Goal: Information Seeking & Learning: Learn about a topic

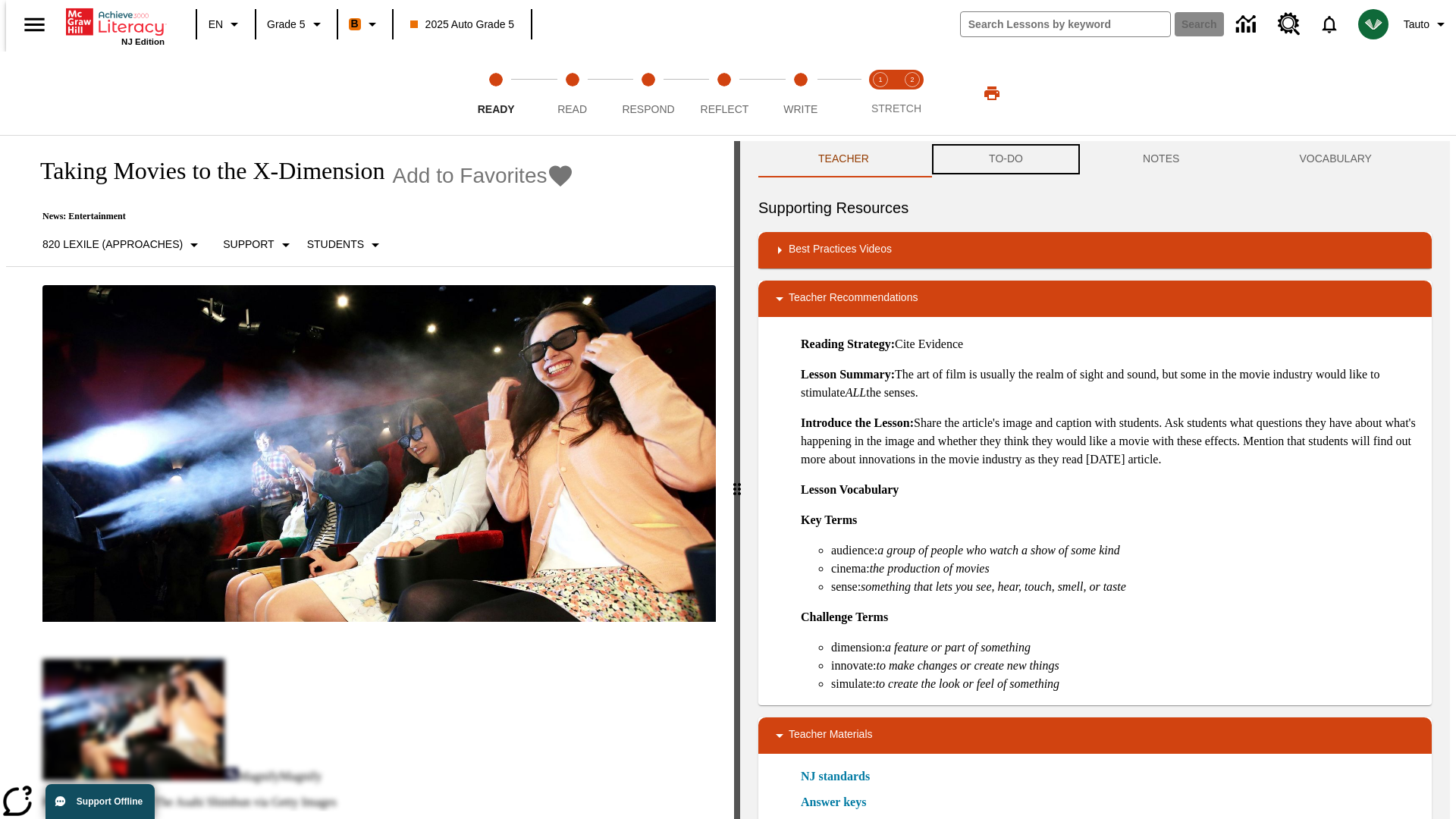
click at [1005, 159] on button "TO-DO" at bounding box center [1005, 159] width 154 height 37
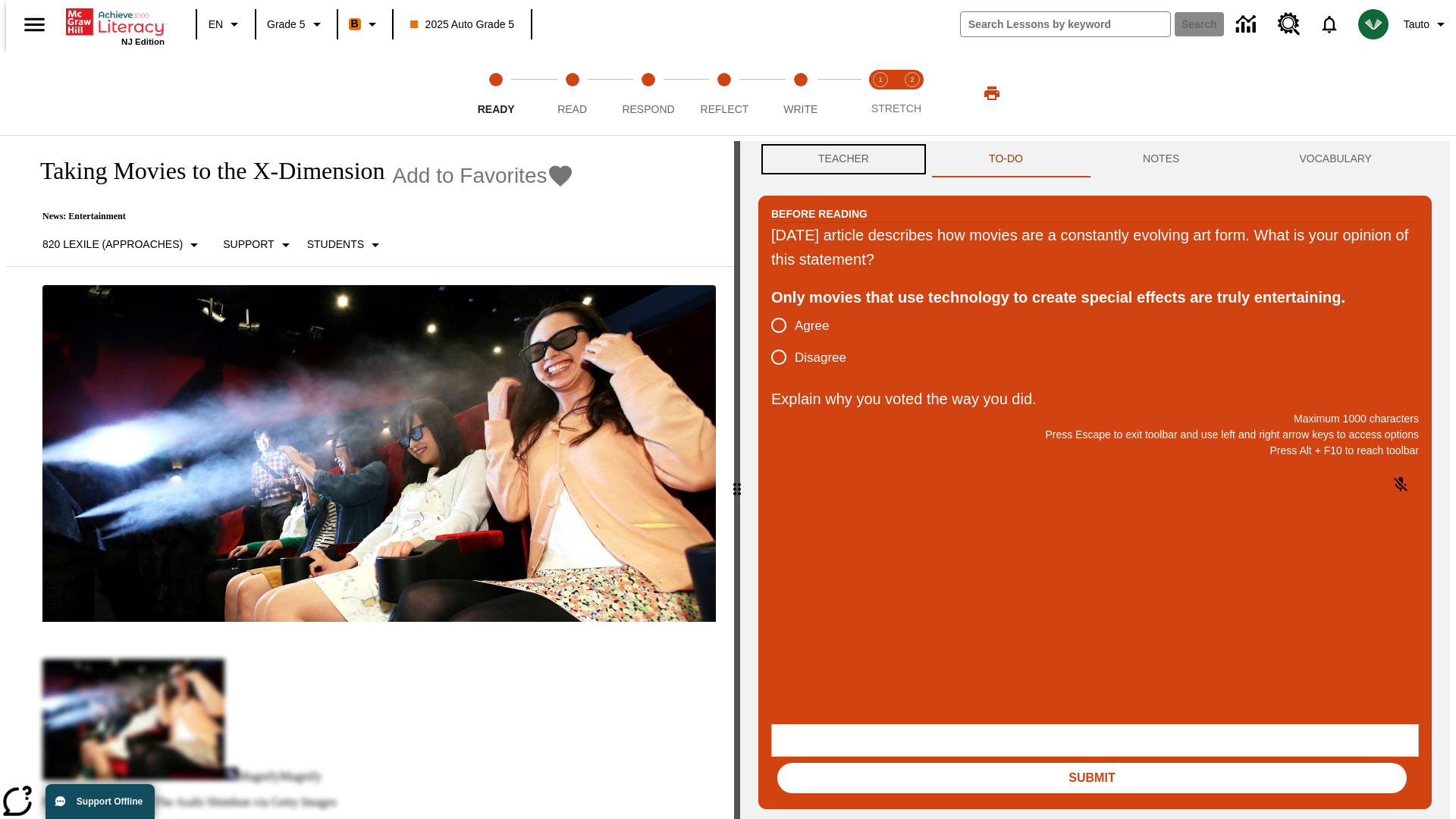
scroll to position [1, 0]
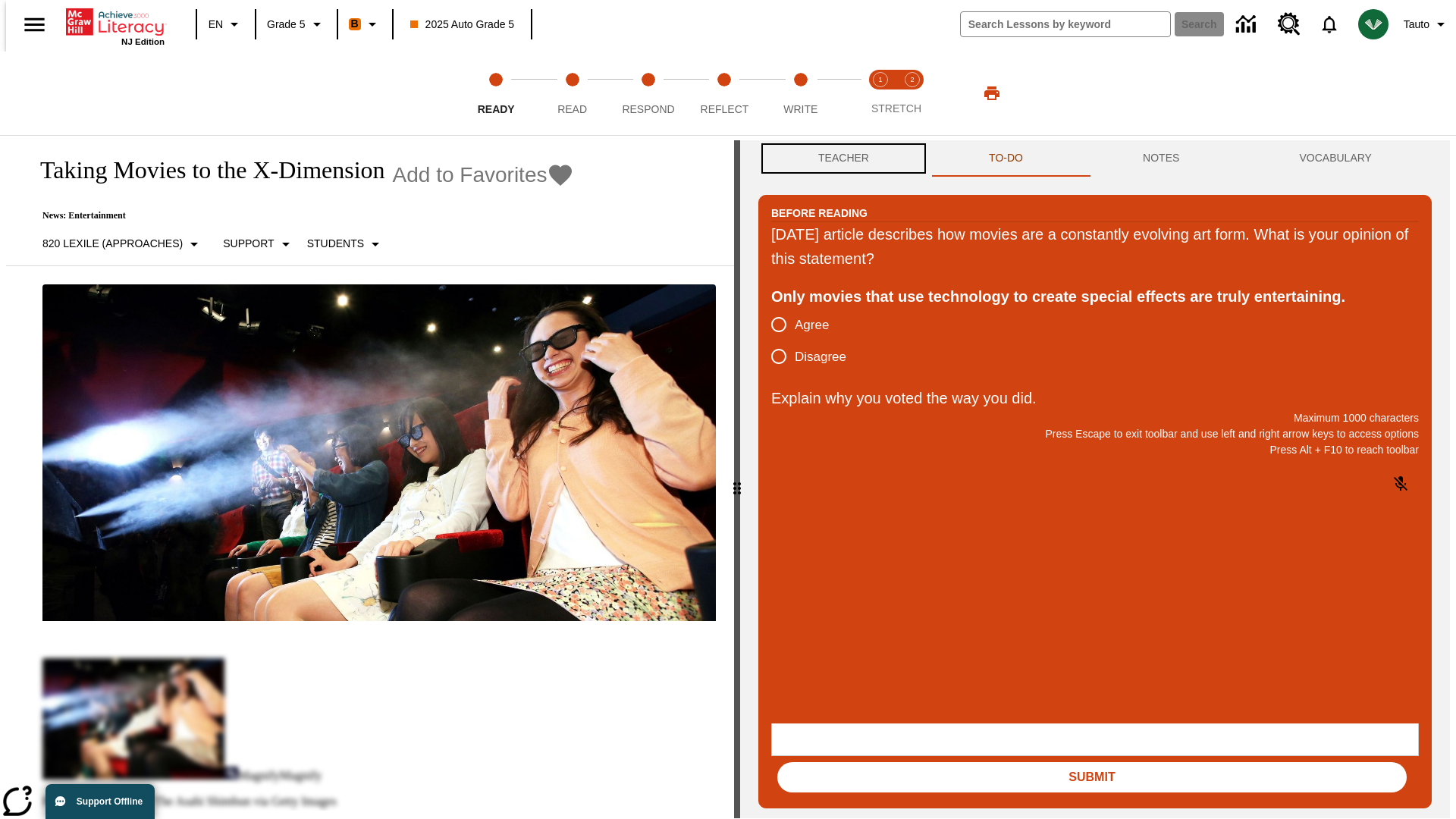
click at [839, 159] on button "Teacher" at bounding box center [843, 158] width 170 height 37
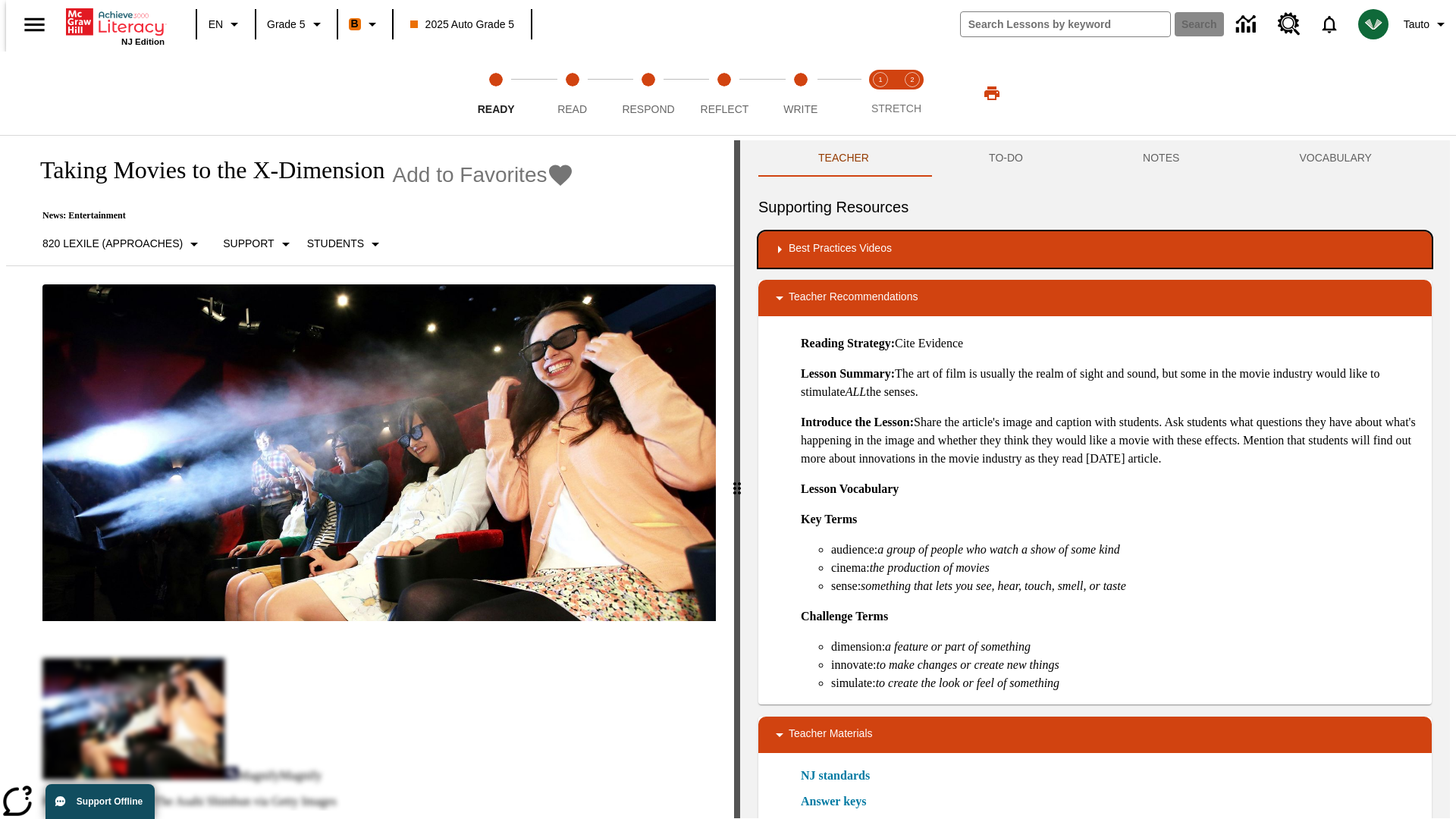
click at [1095, 250] on div "Best Practices Videos" at bounding box center [1095, 249] width 649 height 18
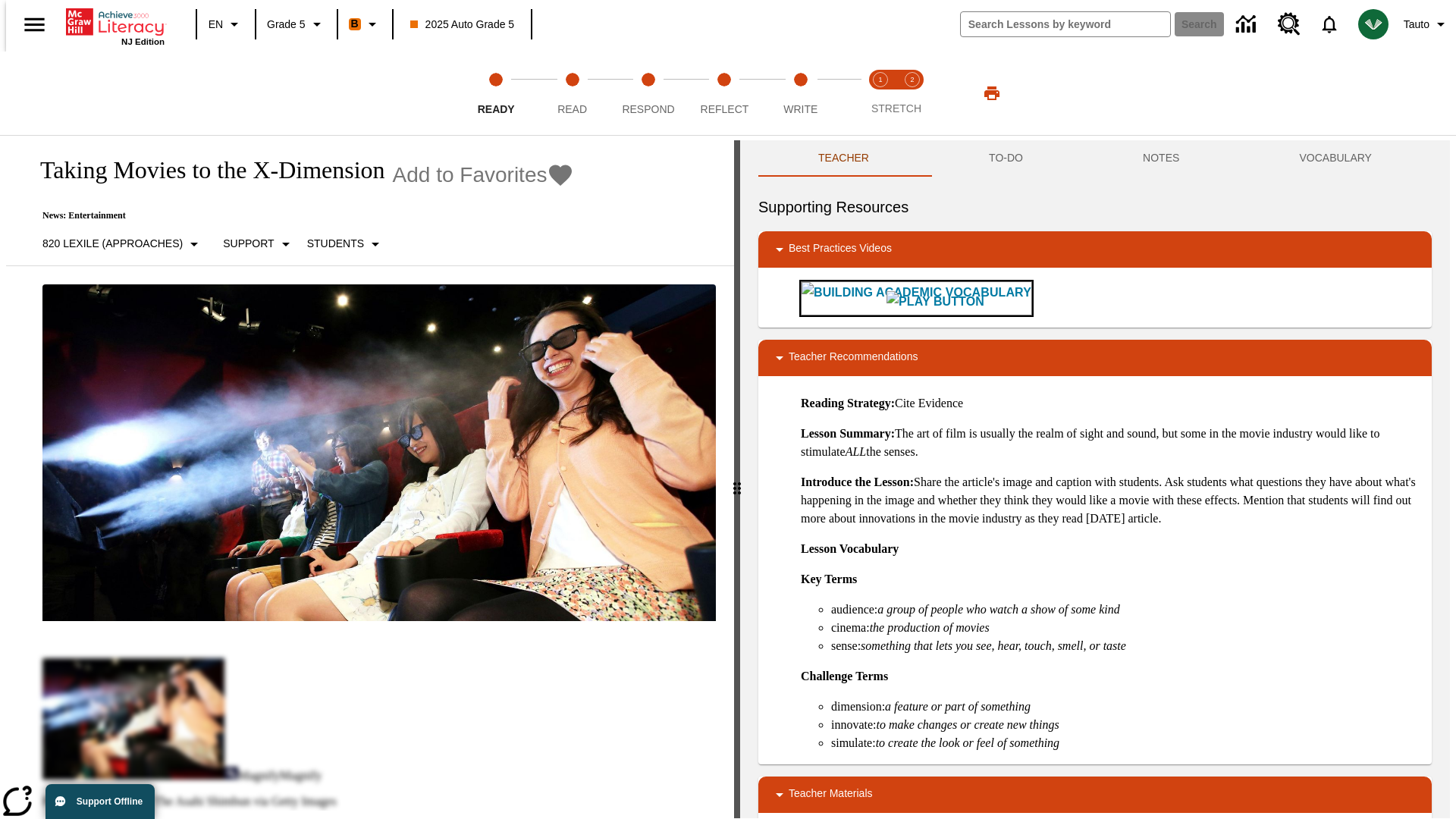
click at [886, 298] on img "Building Academic Vocabulary" at bounding box center [935, 302] width 98 height 21
click at [572, 93] on span "Read" at bounding box center [571, 103] width 29 height 27
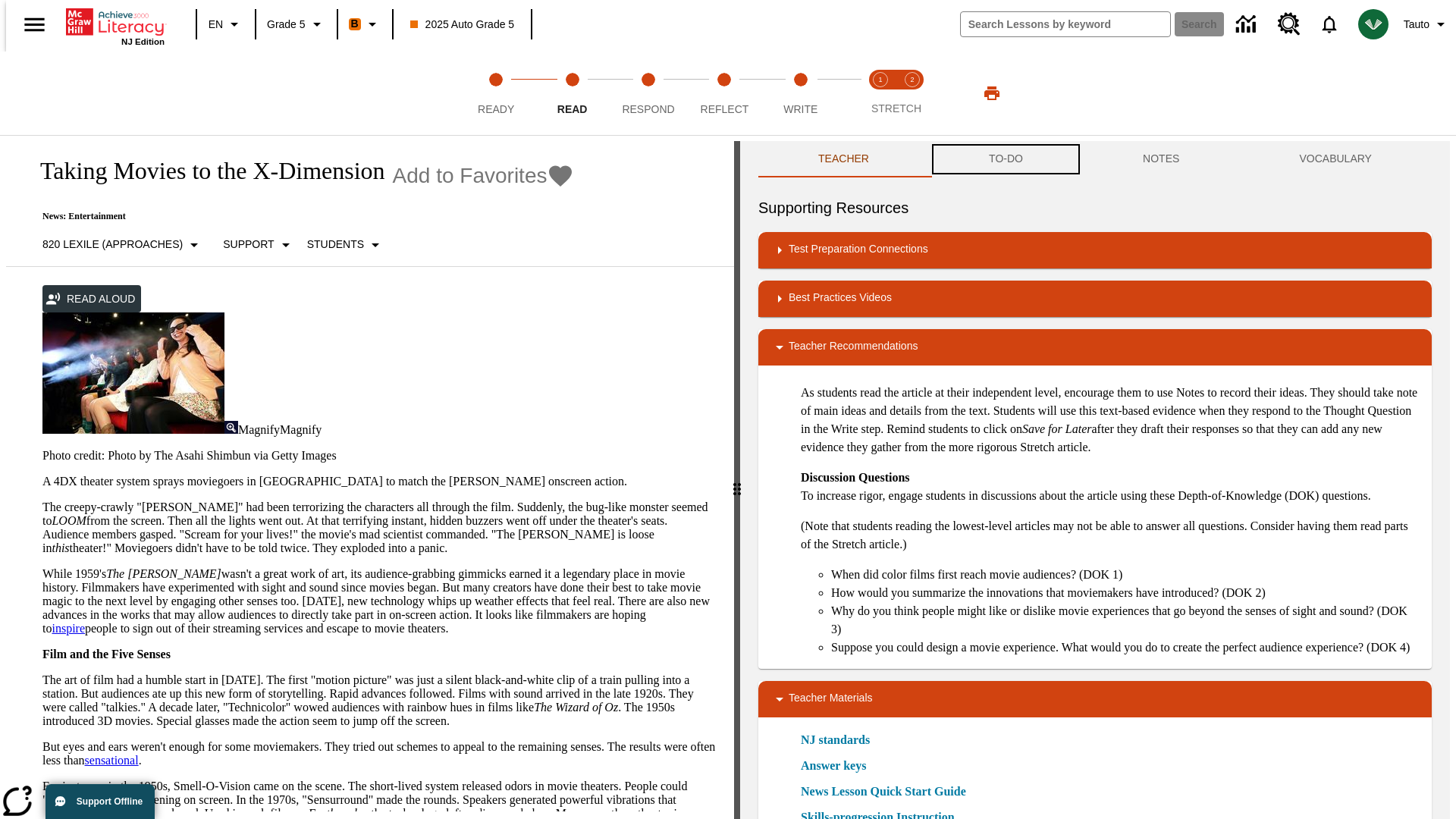
scroll to position [1, 0]
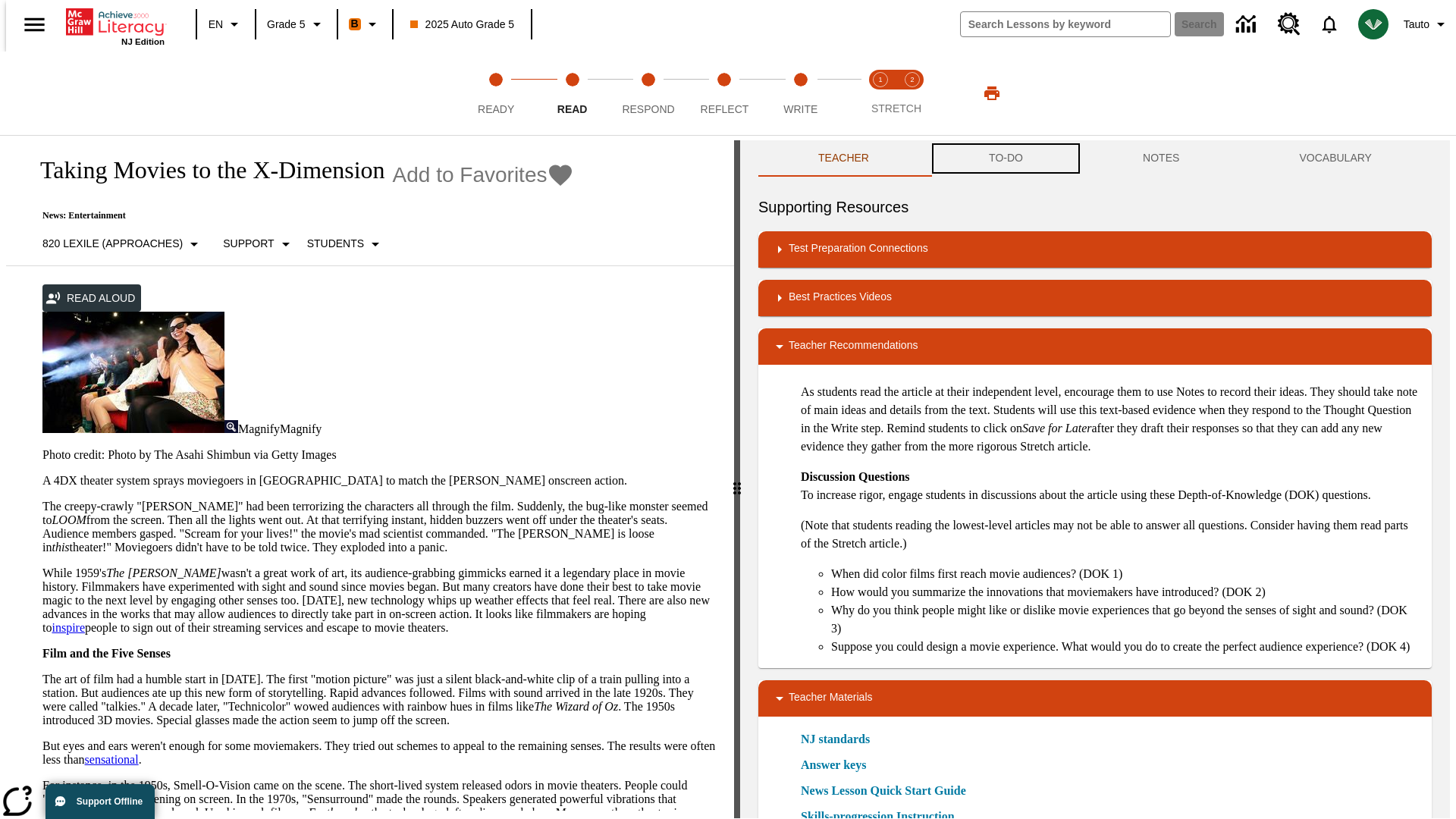
click at [1005, 159] on button "TO-DO" at bounding box center [1005, 158] width 154 height 37
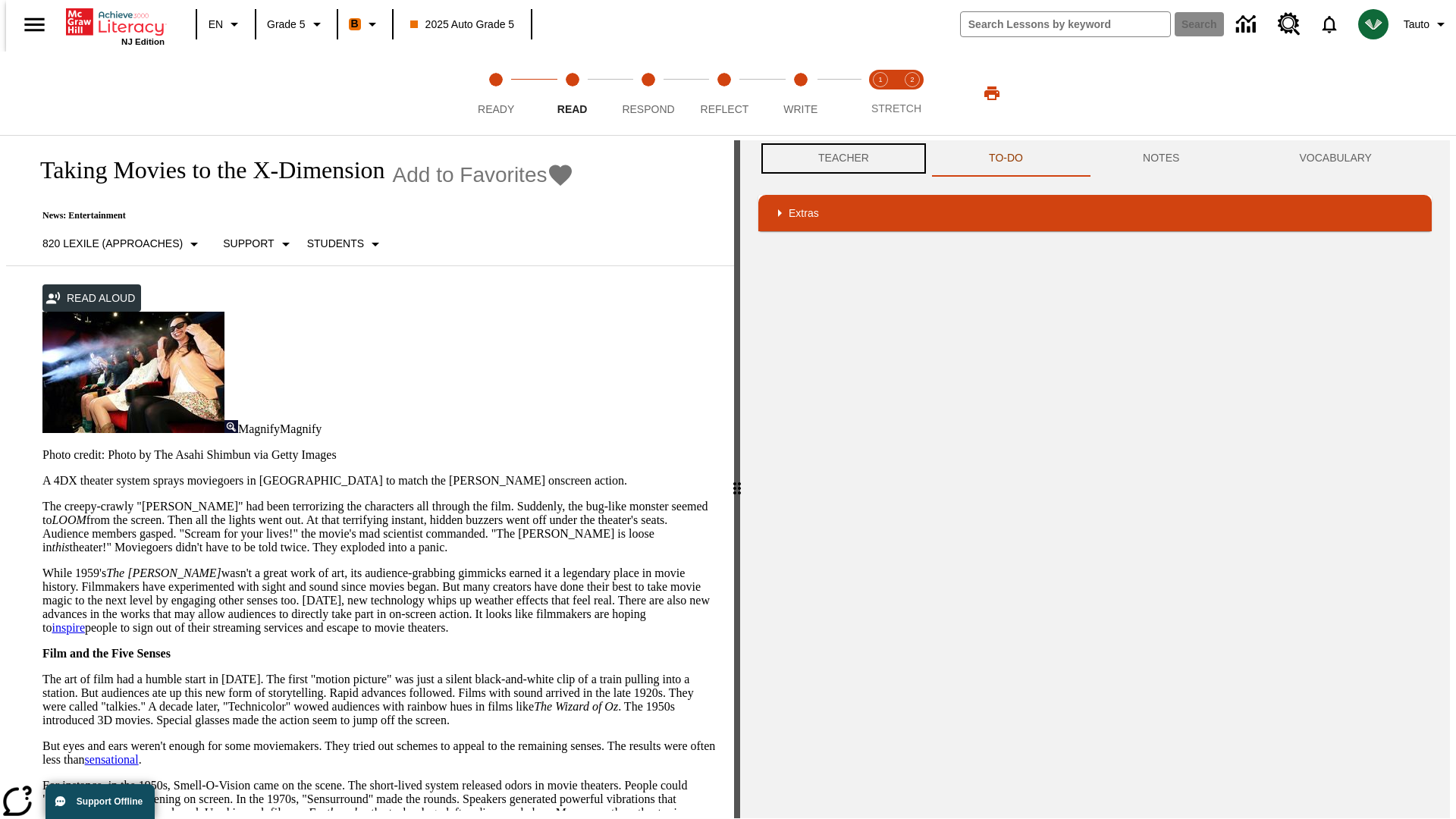
click at [839, 158] on button "Teacher" at bounding box center [843, 158] width 170 height 37
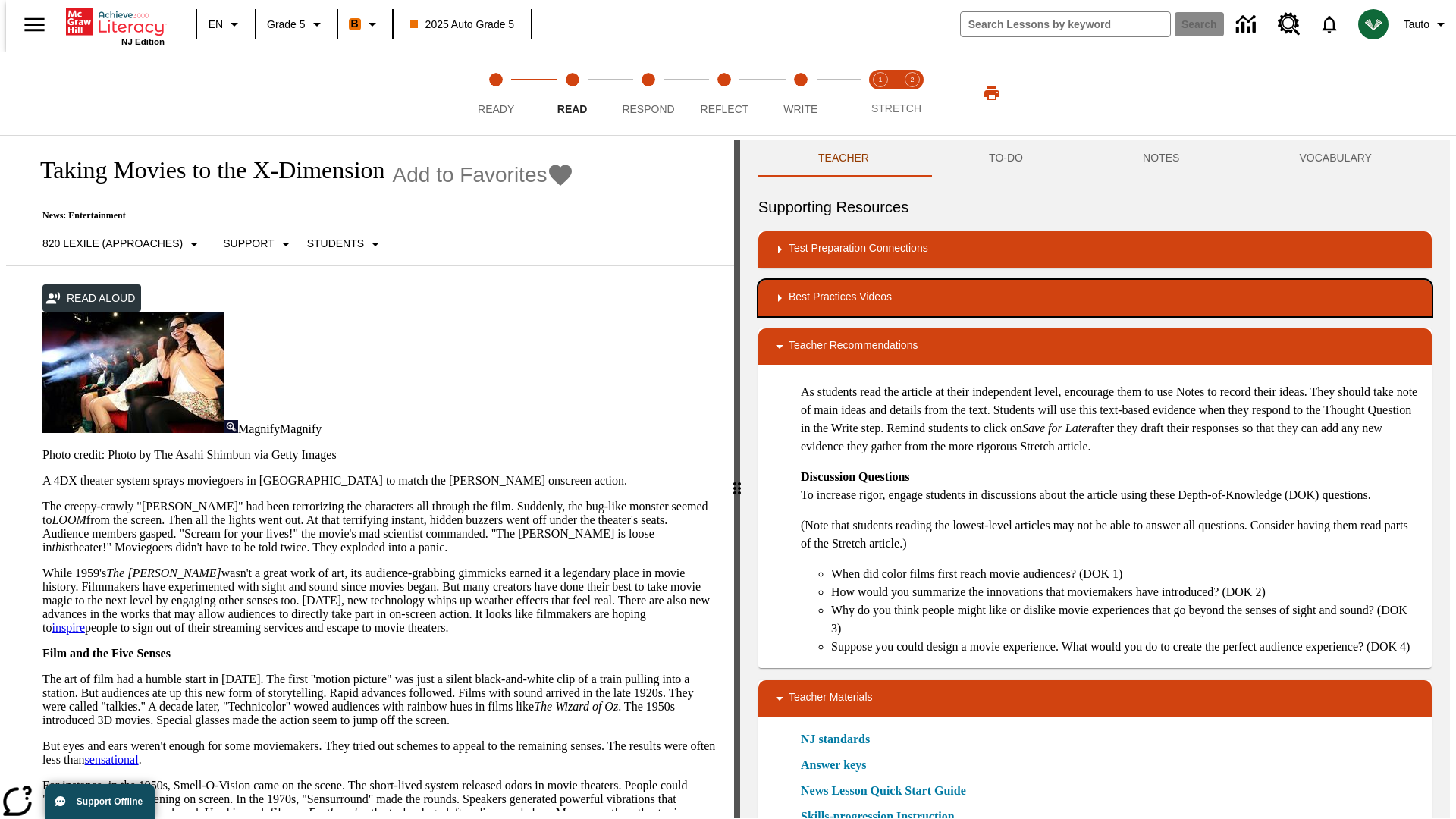
click at [1095, 298] on div "Best Practices Videos" at bounding box center [1095, 298] width 649 height 18
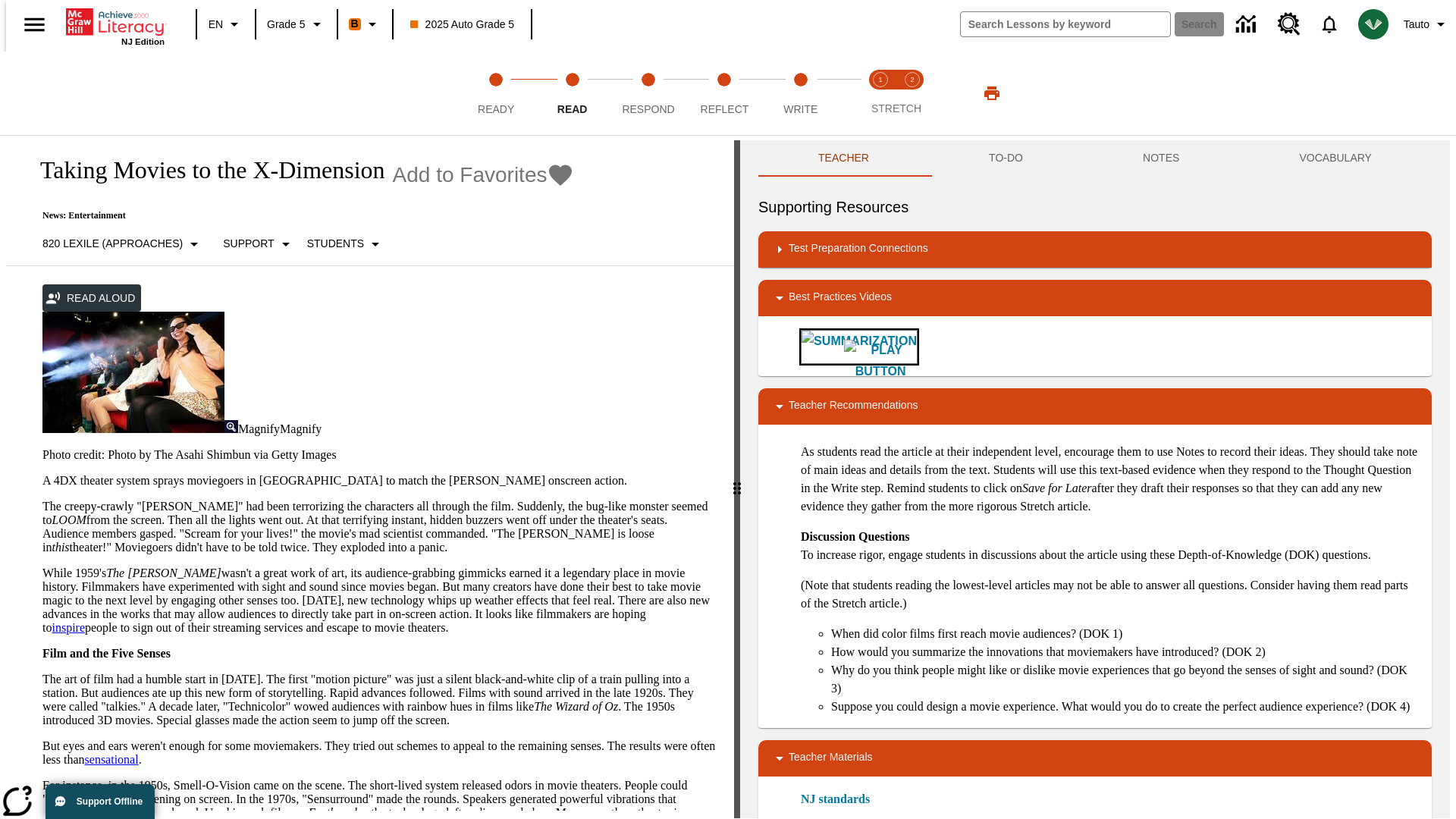
click at [844, 347] on img "Summarization" at bounding box center [880, 361] width 72 height 42
click at [880, 93] on span "Stretch Read step 1 of 2" at bounding box center [880, 103] width 20 height 27
